Goal: Task Accomplishment & Management: Use online tool/utility

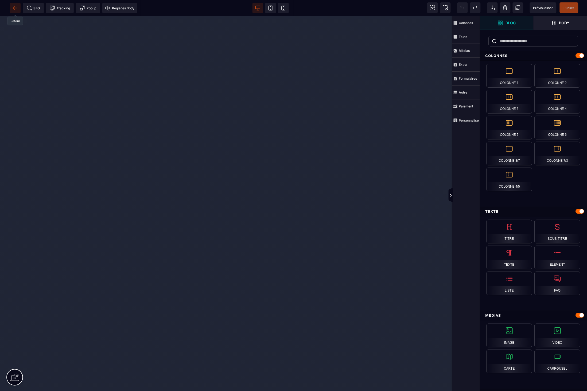
click at [15, 4] on span at bounding box center [15, 8] width 11 height 11
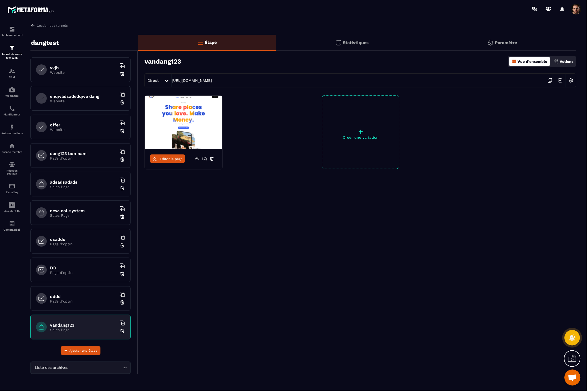
scroll to position [4, 0]
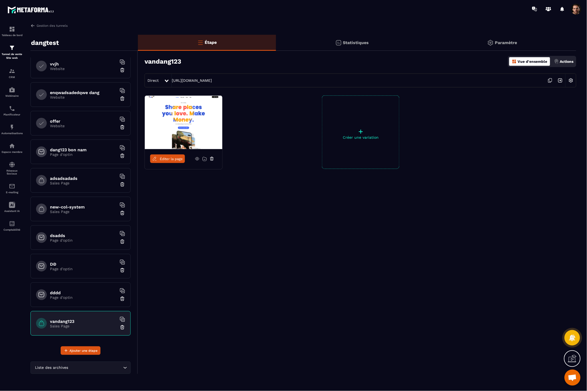
click at [120, 328] on img at bounding box center [122, 327] width 5 height 5
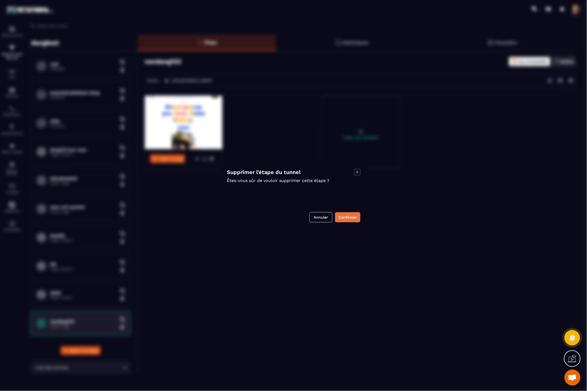
click at [343, 219] on button "Confirmer" at bounding box center [347, 217] width 25 height 10
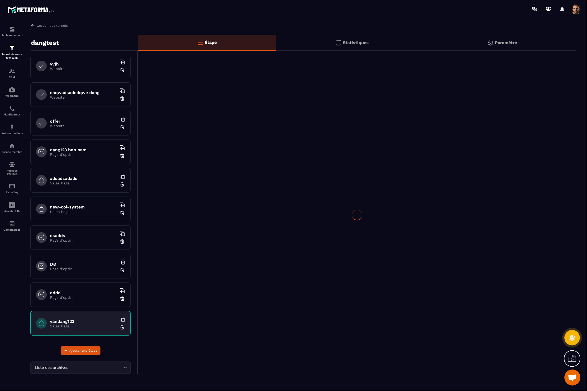
scroll to position [0, 0]
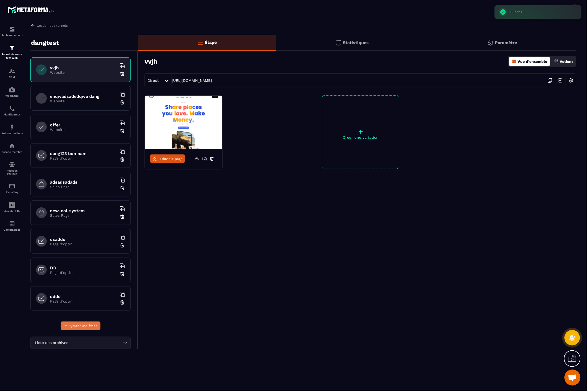
click at [77, 327] on span "Ajouter une étape" at bounding box center [83, 325] width 28 height 5
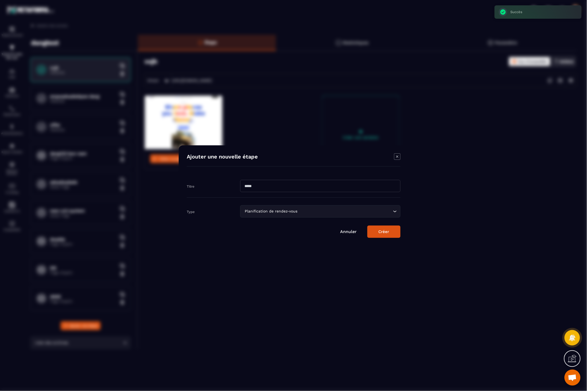
click at [279, 192] on input "Modal window" at bounding box center [320, 186] width 160 height 12
type input "*"
type input "**********"
click at [347, 210] on input "Search for option" at bounding box center [345, 211] width 93 height 6
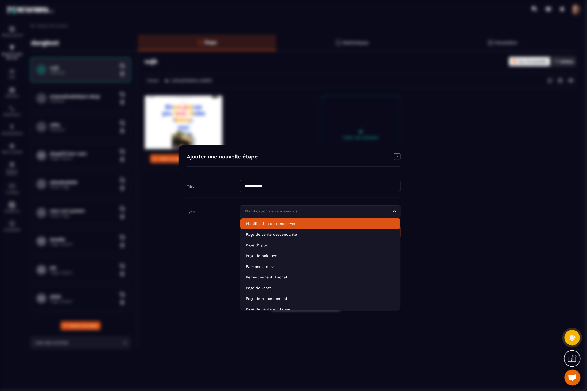
click at [323, 224] on p "Planification de rendez-vous" at bounding box center [320, 223] width 149 height 5
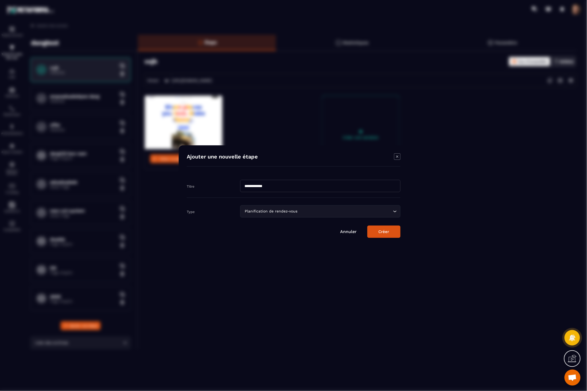
click at [384, 230] on button "Créer" at bounding box center [384, 232] width 33 height 12
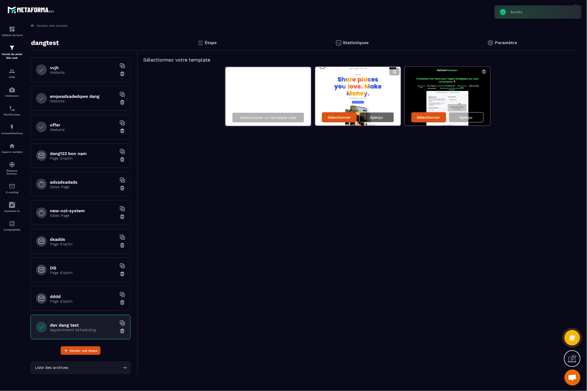
click at [373, 117] on p "Aperçu" at bounding box center [376, 117] width 13 height 4
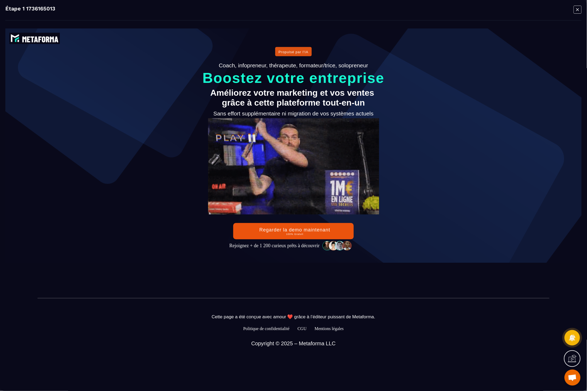
click at [580, 10] on icon "Modal window" at bounding box center [578, 9] width 8 height 8
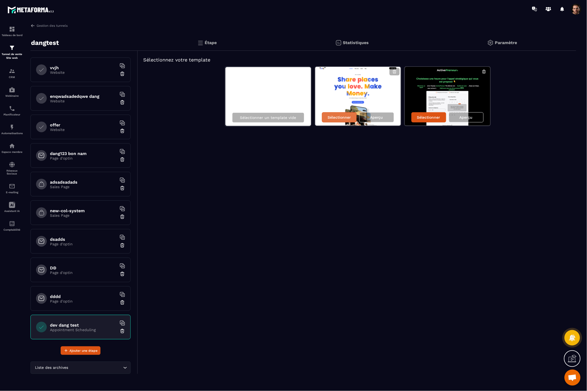
click at [343, 119] on div "Sélectionner" at bounding box center [339, 117] width 35 height 10
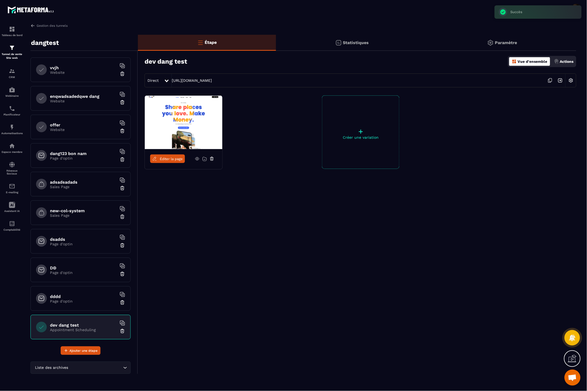
click at [170, 161] on link "Éditer la page" at bounding box center [167, 158] width 35 height 9
